Goal: Share content: Share content

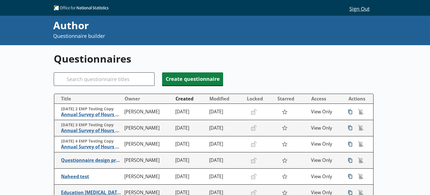
click at [336, 59] on h1 "Questionnaires" at bounding box center [214, 59] width 320 height 14
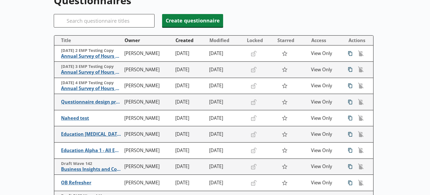
scroll to position [28, 0]
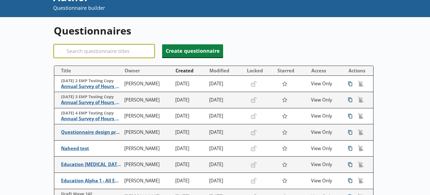
click at [135, 52] on input "Search" at bounding box center [104, 50] width 101 height 13
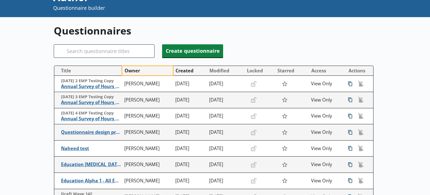
click at [140, 70] on button "Owner" at bounding box center [147, 70] width 50 height 9
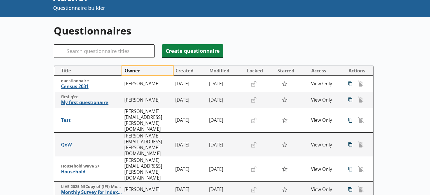
click at [140, 70] on button "Owner" at bounding box center [147, 70] width 50 height 9
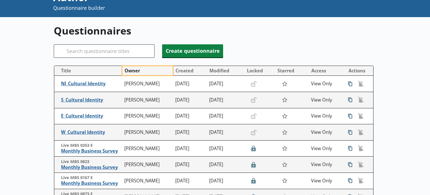
click at [140, 70] on button "Owner" at bounding box center [147, 70] width 50 height 9
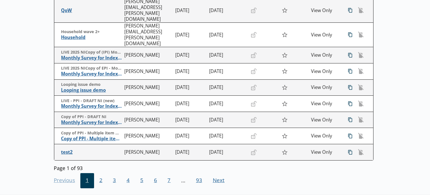
scroll to position [164, 0]
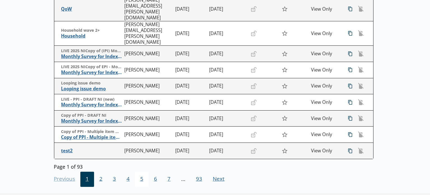
click at [143, 171] on span "5" at bounding box center [142, 178] width 14 height 15
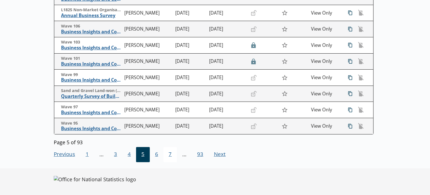
click at [171, 155] on span "7" at bounding box center [171, 154] width 14 height 15
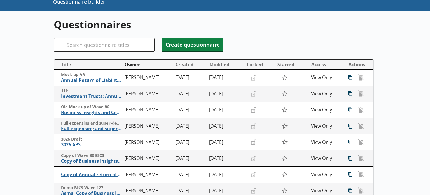
scroll to position [0, 0]
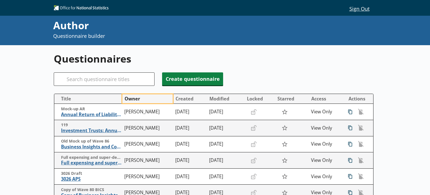
click at [140, 98] on button "Owner" at bounding box center [147, 98] width 50 height 9
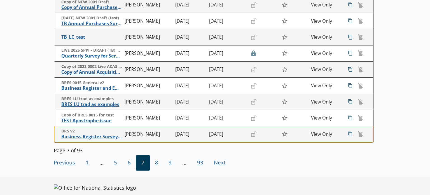
scroll to position [164, 0]
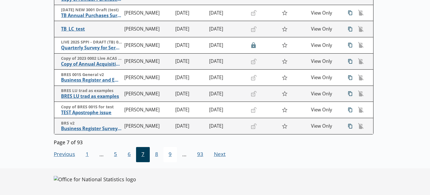
click at [169, 153] on span "9" at bounding box center [171, 154] width 14 height 15
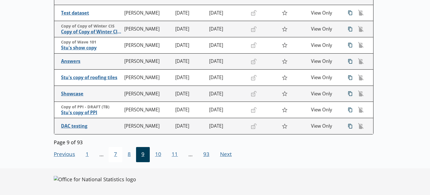
click at [115, 153] on span "7" at bounding box center [116, 154] width 14 height 15
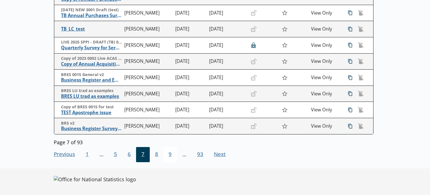
click at [174, 155] on span "9" at bounding box center [171, 154] width 14 height 15
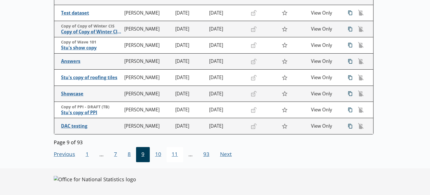
click at [175, 155] on span "11" at bounding box center [175, 154] width 17 height 15
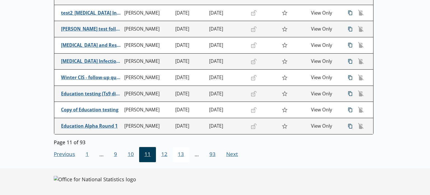
click at [175, 155] on span "13" at bounding box center [181, 154] width 17 height 15
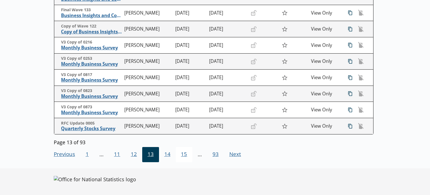
click at [186, 158] on span "15" at bounding box center [184, 154] width 17 height 15
click at [186, 158] on span "17" at bounding box center [184, 154] width 17 height 15
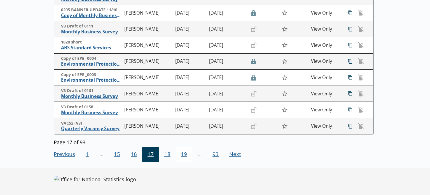
click at [186, 158] on span "19" at bounding box center [184, 154] width 17 height 15
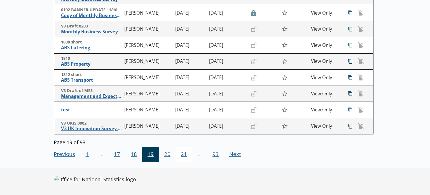
click at [186, 158] on span "21" at bounding box center [184, 154] width 17 height 15
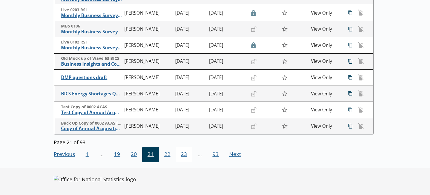
click at [186, 158] on span "23" at bounding box center [184, 154] width 17 height 15
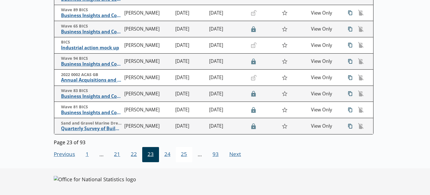
click at [186, 158] on span "25" at bounding box center [184, 154] width 17 height 15
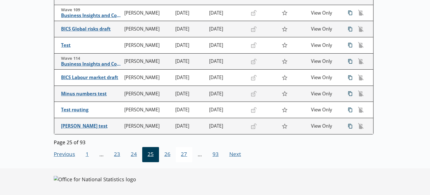
click at [186, 158] on span "27" at bounding box center [184, 154] width 17 height 15
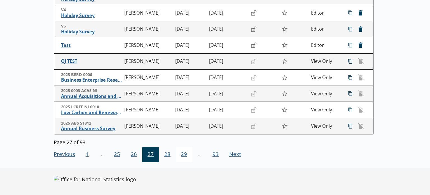
click at [186, 158] on span "29" at bounding box center [184, 154] width 17 height 15
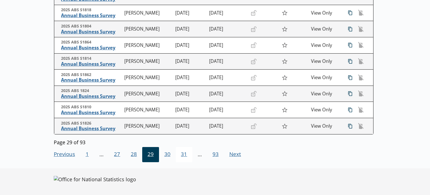
click at [186, 158] on span "31" at bounding box center [184, 154] width 17 height 15
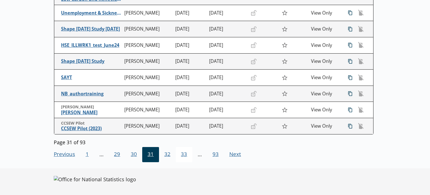
click at [186, 158] on span "33" at bounding box center [184, 154] width 17 height 15
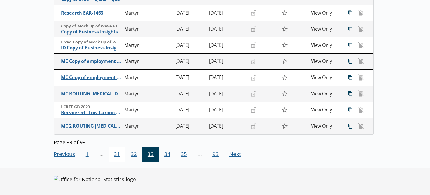
click at [124, 152] on span "31" at bounding box center [117, 154] width 17 height 15
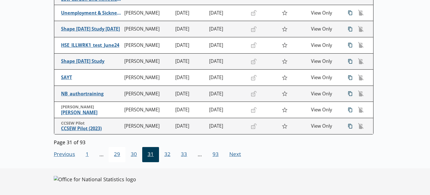
click at [121, 152] on span "29" at bounding box center [117, 154] width 17 height 15
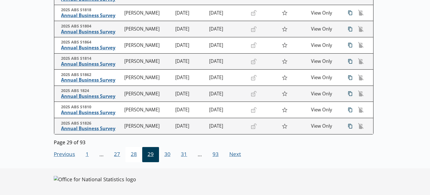
click at [132, 155] on span "28" at bounding box center [133, 154] width 17 height 15
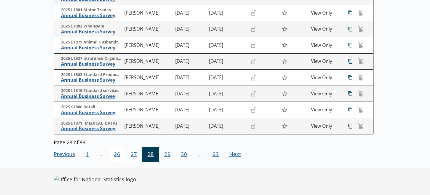
click at [121, 155] on span "26" at bounding box center [117, 154] width 17 height 15
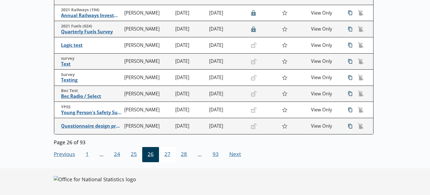
click at [166, 153] on span "27" at bounding box center [167, 154] width 17 height 15
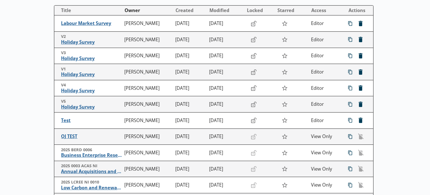
scroll to position [80, 0]
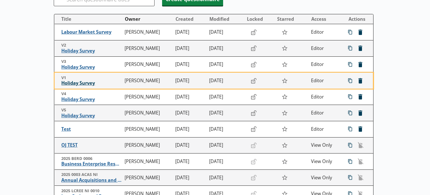
click at [72, 84] on span "Holiday Survey" at bounding box center [91, 83] width 60 height 6
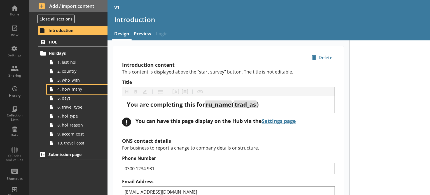
click at [66, 90] on span "4. how_many" at bounding box center [78, 88] width 42 height 5
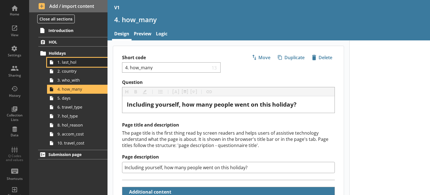
click at [75, 62] on span "1. last_hol" at bounding box center [78, 61] width 42 height 5
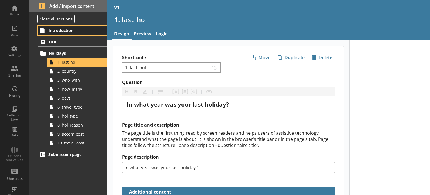
click at [58, 33] on link "Introduction" at bounding box center [72, 30] width 69 height 9
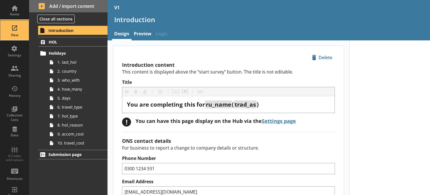
click at [15, 29] on div "View" at bounding box center [15, 30] width 20 height 20
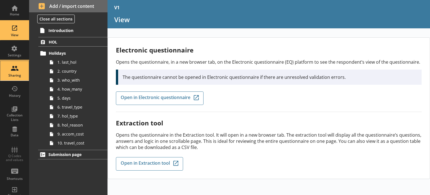
click at [6, 70] on div "Sharing" at bounding box center [15, 71] width 20 height 20
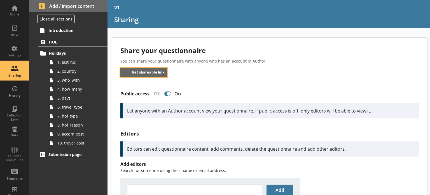
click at [147, 69] on button "Get shareable link" at bounding box center [143, 71] width 47 height 9
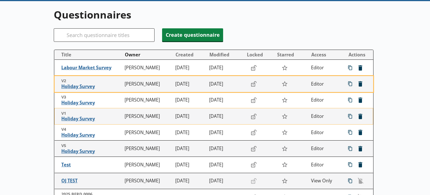
scroll to position [44, 0]
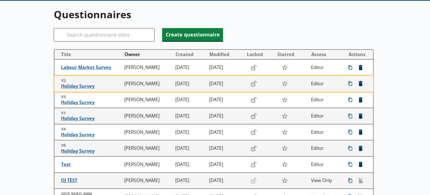
drag, startPoint x: 78, startPoint y: 85, endPoint x: 19, endPoint y: 87, distance: 59.1
click at [13, 86] on div "Questionnaires Search Create questionnaire Title Owner Created Modified Locked …" at bounding box center [215, 157] width 430 height 313
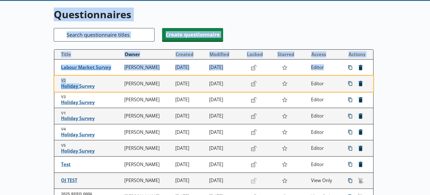
scroll to position [0, 0]
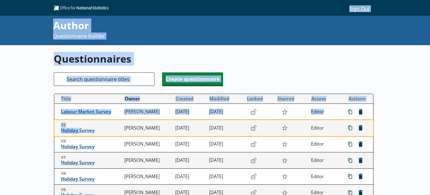
drag, startPoint x: 78, startPoint y: 87, endPoint x: 100, endPoint y: 39, distance: 52.3
click at [101, 37] on div "Sign Out Sign Out Author Questionnaire builder Questionnaires Search Create que…" at bounding box center [215, 97] width 430 height 195
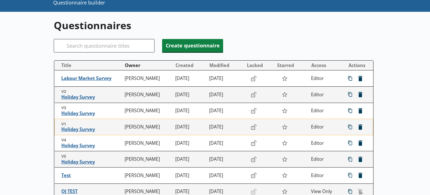
scroll to position [56, 0]
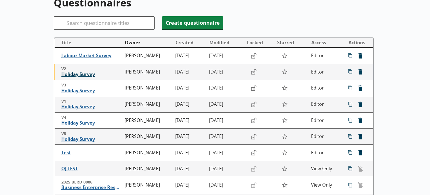
click at [80, 76] on span "Holiday Survey" at bounding box center [91, 74] width 60 height 6
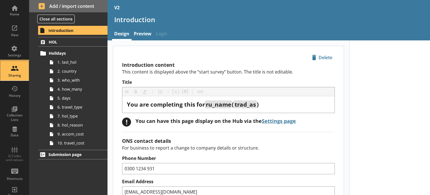
click at [15, 74] on div "Sharing" at bounding box center [15, 75] width 20 height 4
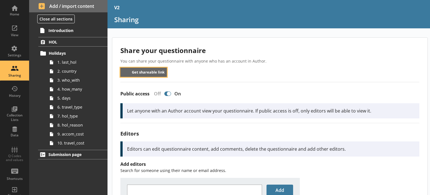
click at [161, 72] on button "Get shareable link" at bounding box center [143, 71] width 47 height 9
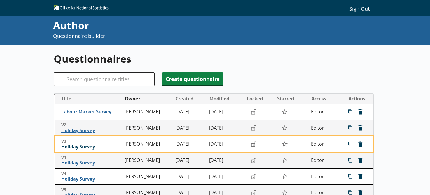
click at [85, 145] on span "Holiday Survey" at bounding box center [91, 147] width 60 height 6
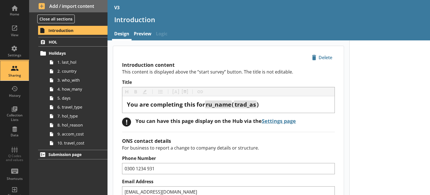
click at [12, 68] on div "Sharing" at bounding box center [15, 71] width 20 height 20
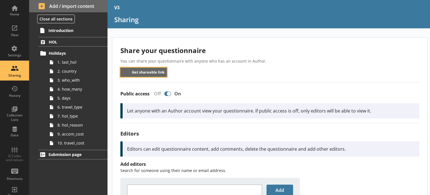
click at [158, 73] on button "Get shareable link" at bounding box center [143, 71] width 47 height 9
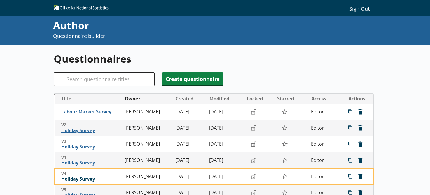
click at [74, 179] on span "Holiday Survey" at bounding box center [91, 179] width 60 height 6
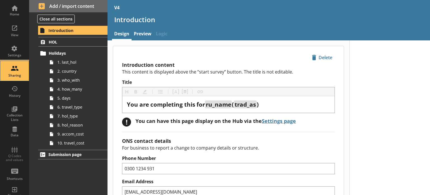
click at [18, 66] on div "Sharing" at bounding box center [15, 71] width 20 height 20
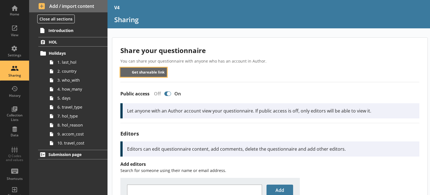
click at [147, 72] on button "Get shareable link" at bounding box center [143, 71] width 47 height 9
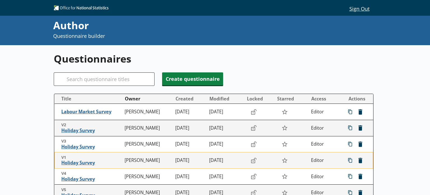
scroll to position [56, 0]
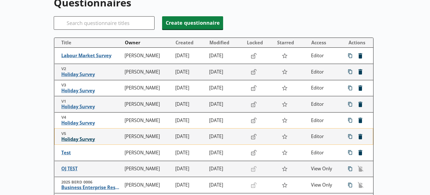
click at [74, 138] on span "Holiday Survey" at bounding box center [91, 139] width 60 height 6
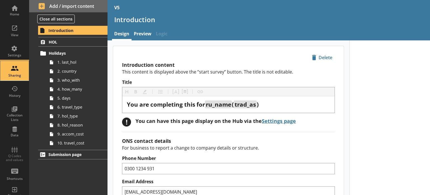
click at [6, 72] on div "Sharing" at bounding box center [15, 71] width 20 height 20
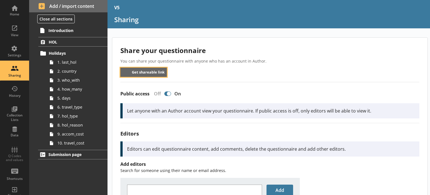
click at [156, 74] on button "Get shareable link" at bounding box center [143, 71] width 47 height 9
